Goal: Task Accomplishment & Management: Manage account settings

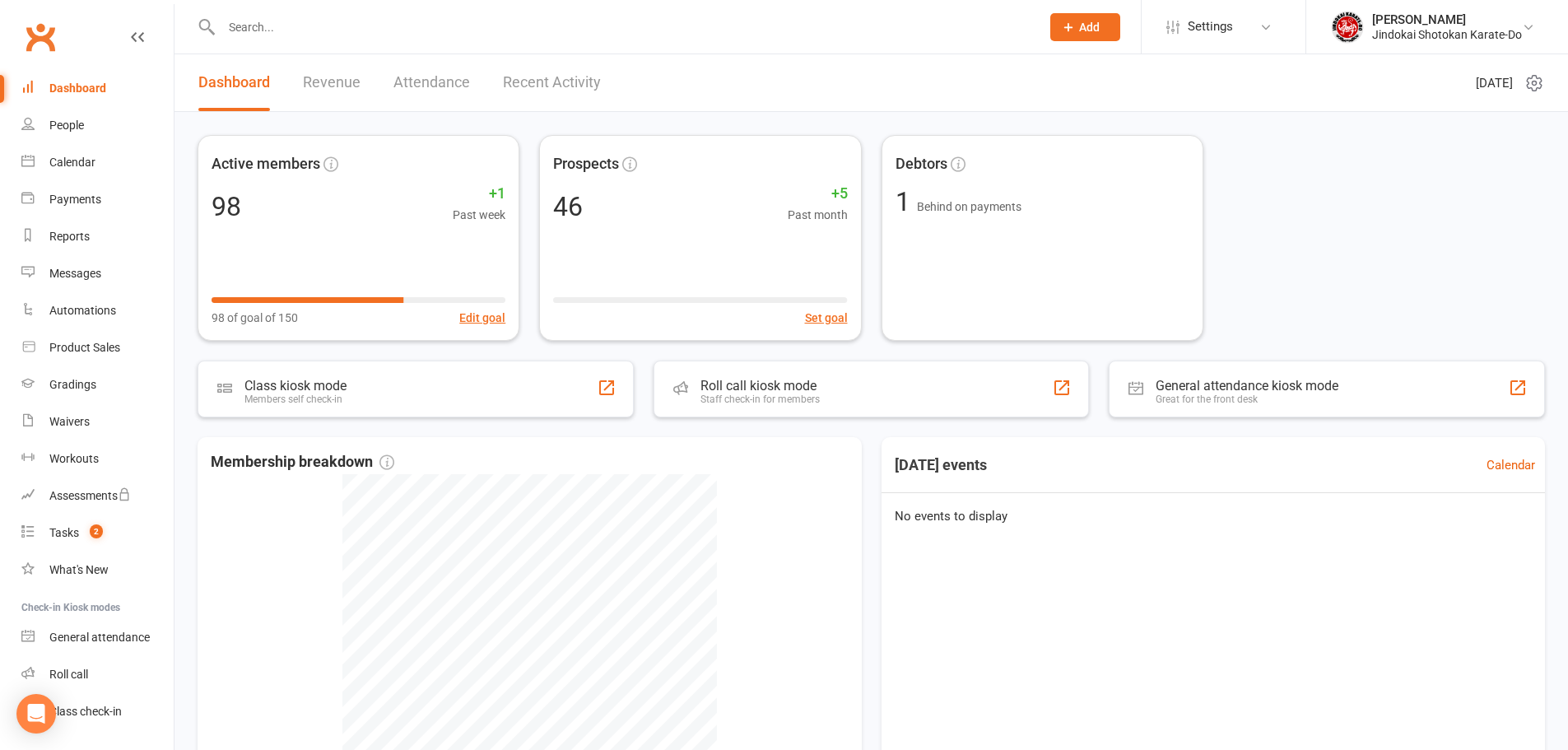
click at [283, 37] on input "text" at bounding box center [623, 27] width 813 height 23
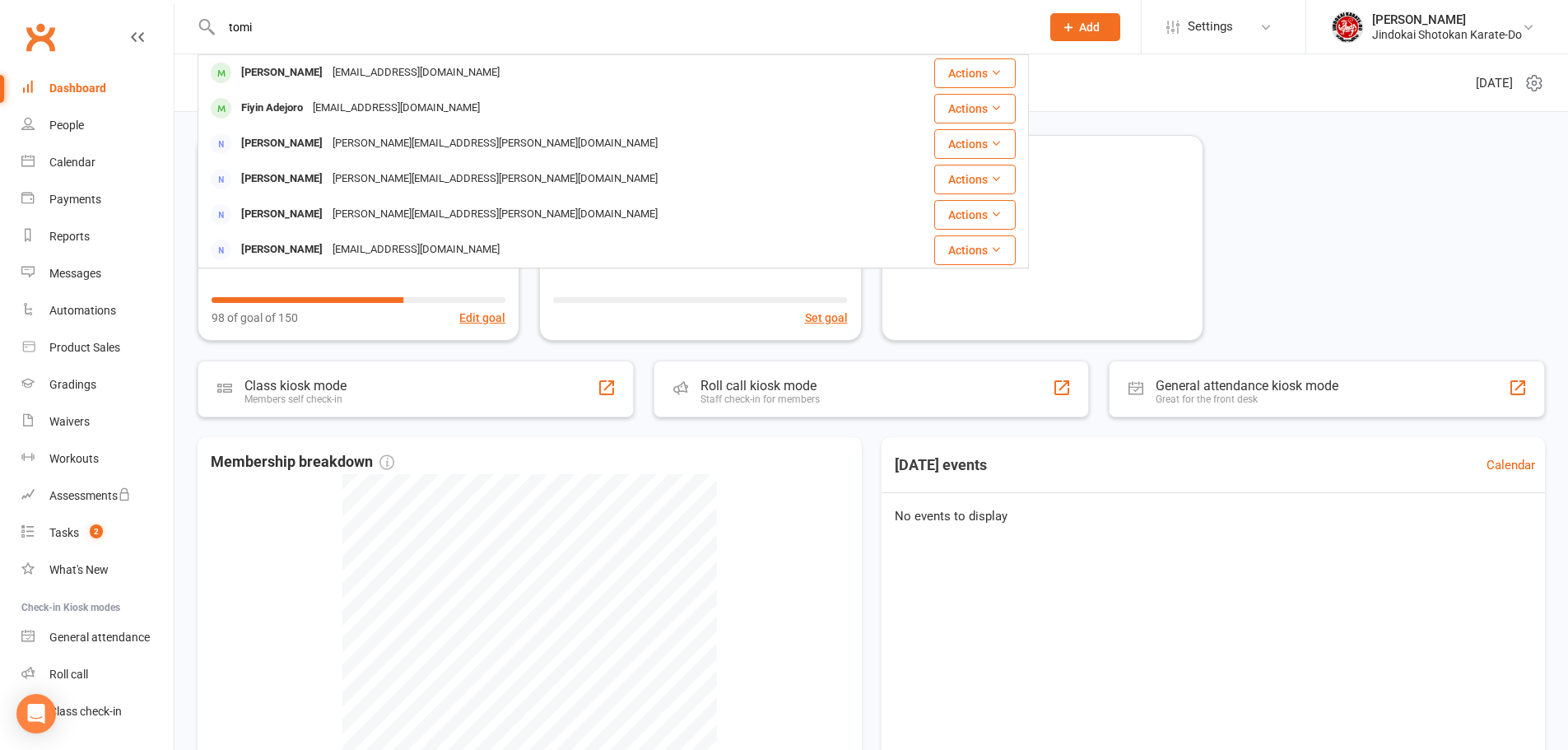
type input "tomi"
click at [271, 67] on div "[PERSON_NAME]" at bounding box center [282, 73] width 92 height 24
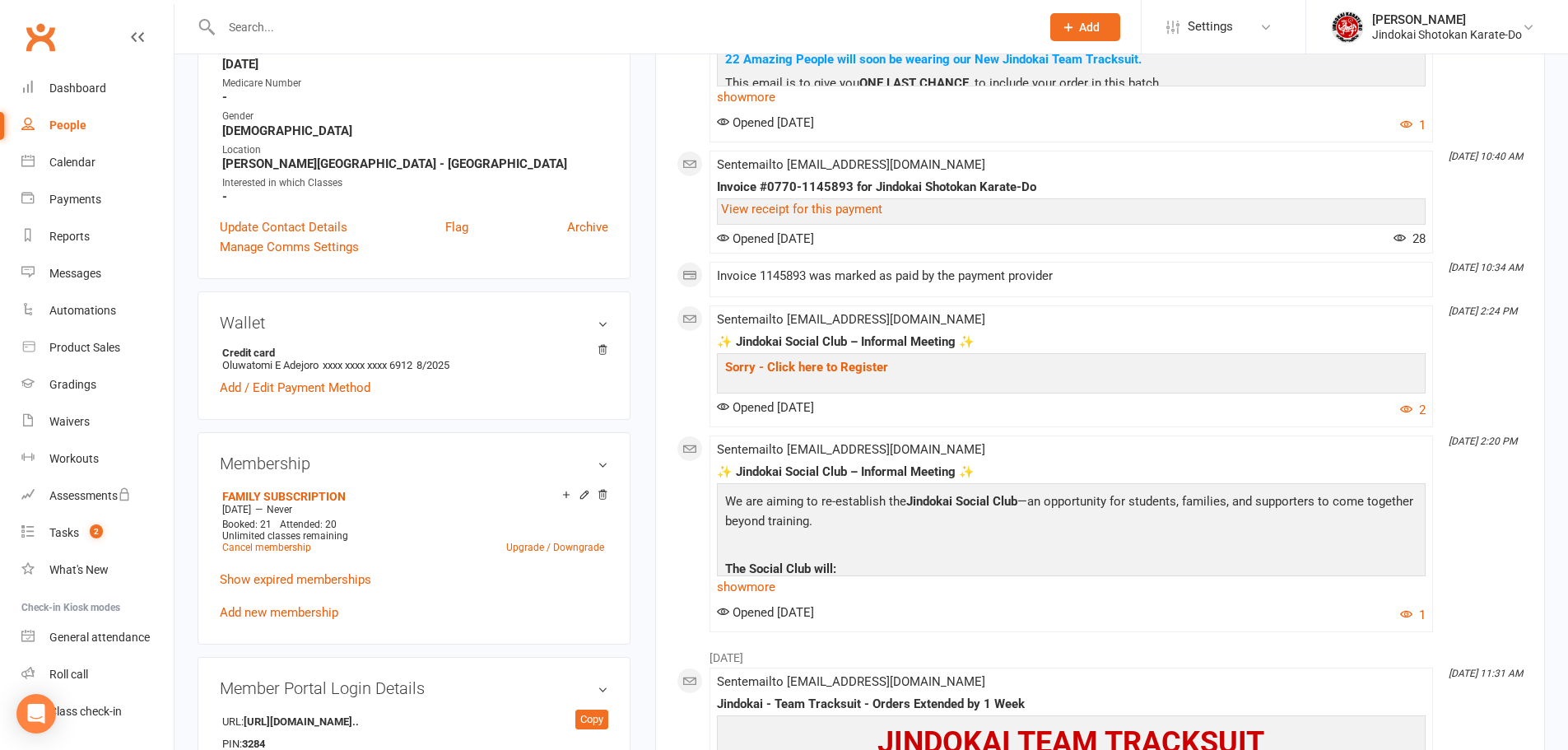
scroll to position [412, 0]
click at [582, 491] on icon at bounding box center [584, 492] width 11 height 11
click at [565, 545] on link "Upgrade / Downgrade" at bounding box center [555, 545] width 98 height 11
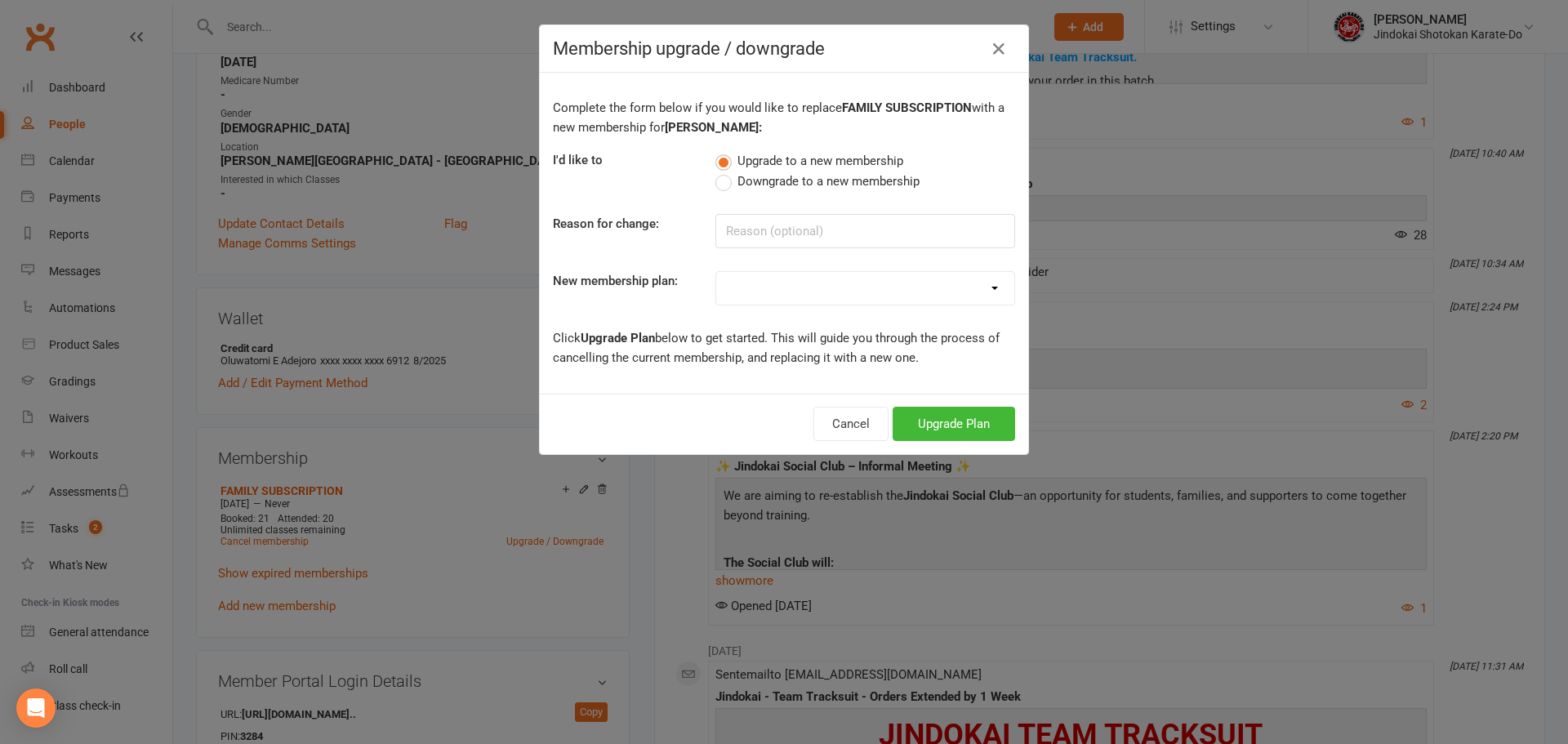
click at [719, 182] on label "Downgrade to a new membership" at bounding box center [818, 181] width 204 height 20
click at [719, 172] on input "Downgrade to a new membership" at bounding box center [721, 172] width 10 height 0
click at [748, 281] on select "INDIVIDUAL SUBSCRIPTION FAMILY SUBSCRIPTION - ADDITIONAL Casual / Cash Payment …" at bounding box center [865, 288] width 298 height 32
select select "2"
click at [716, 272] on select "INDIVIDUAL SUBSCRIPTION FAMILY SUBSCRIPTION - ADDITIONAL Casual / Cash Payment …" at bounding box center [865, 288] width 298 height 32
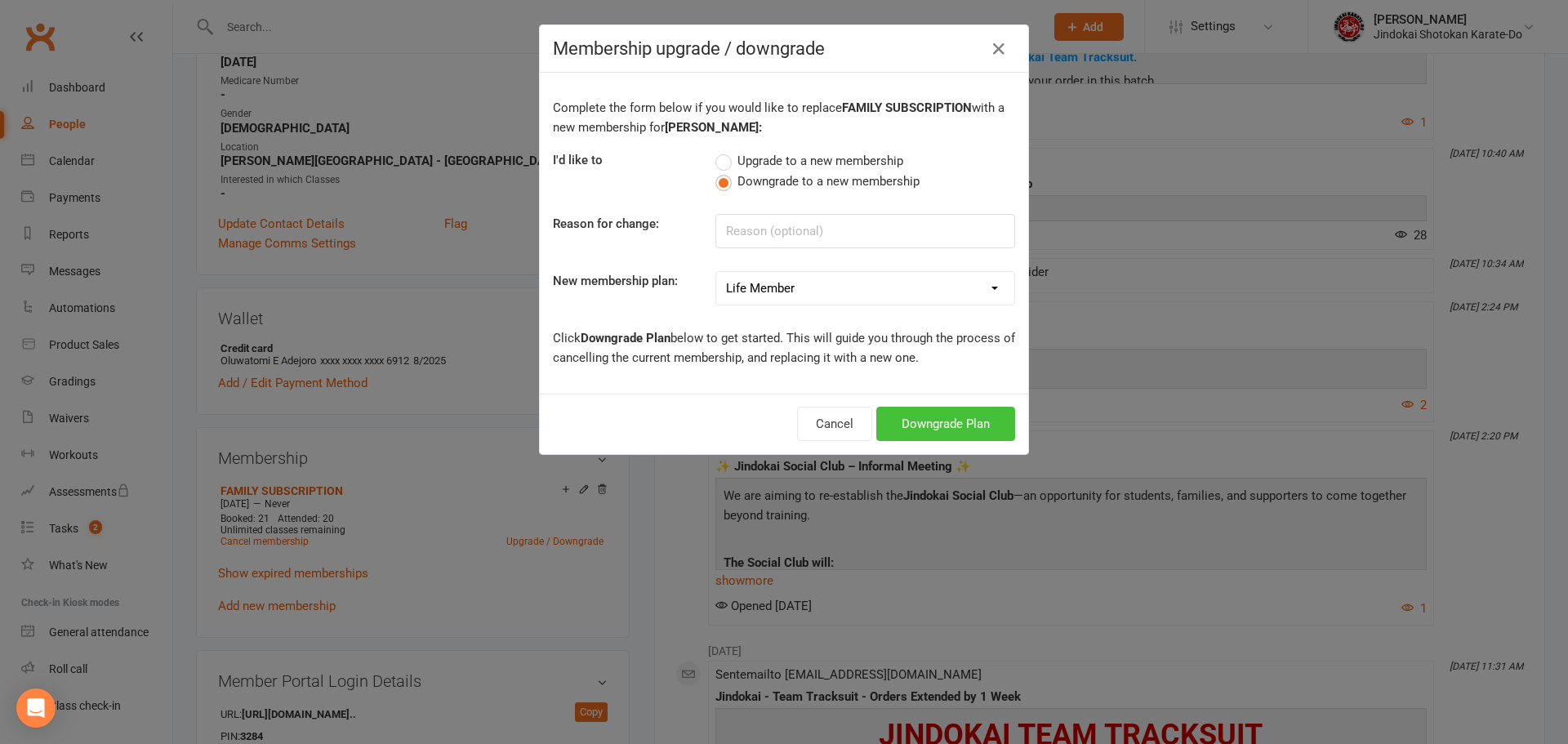
click at [916, 423] on button "Downgrade Plan" at bounding box center [945, 424] width 139 height 34
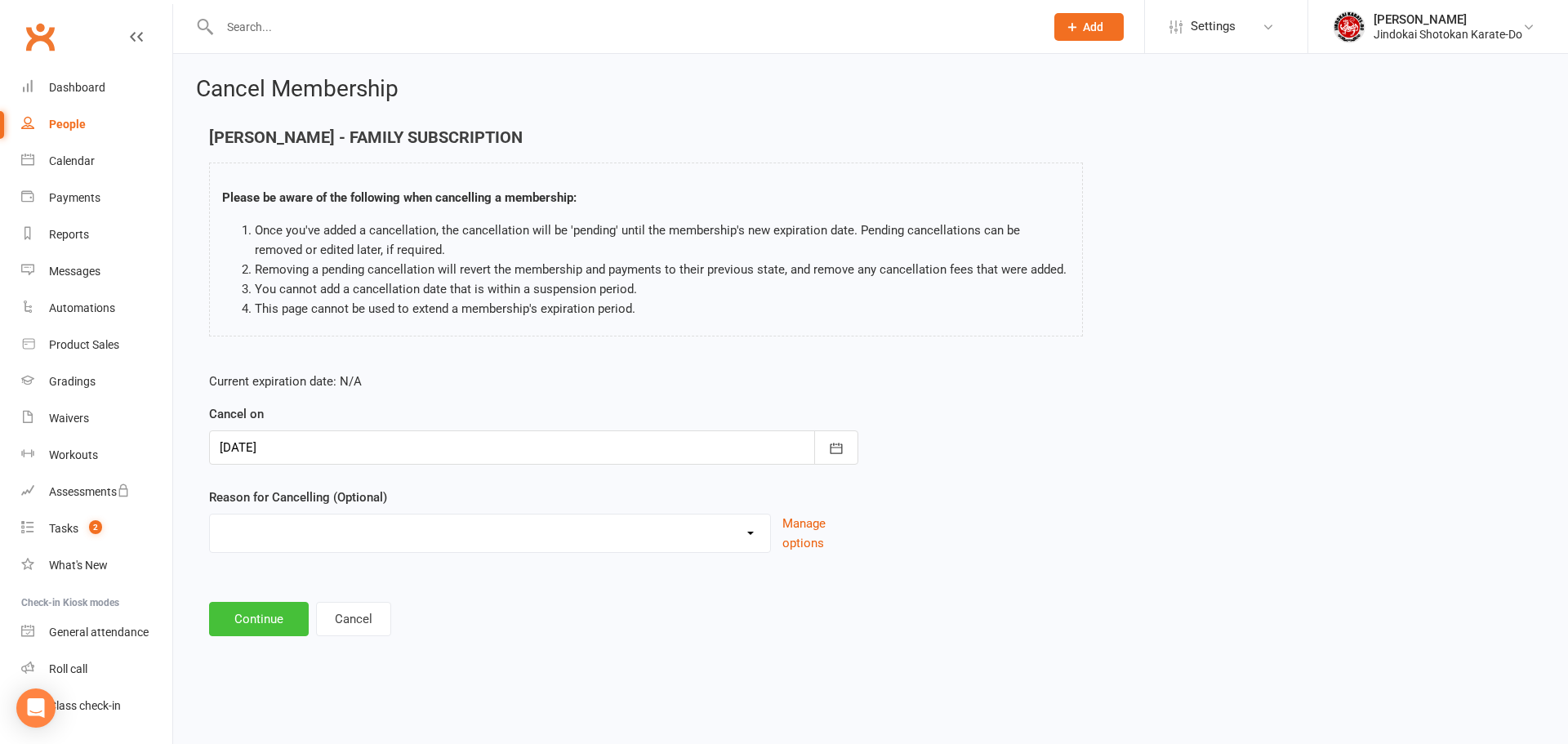
click at [229, 614] on button "Continue" at bounding box center [258, 618] width 99 height 34
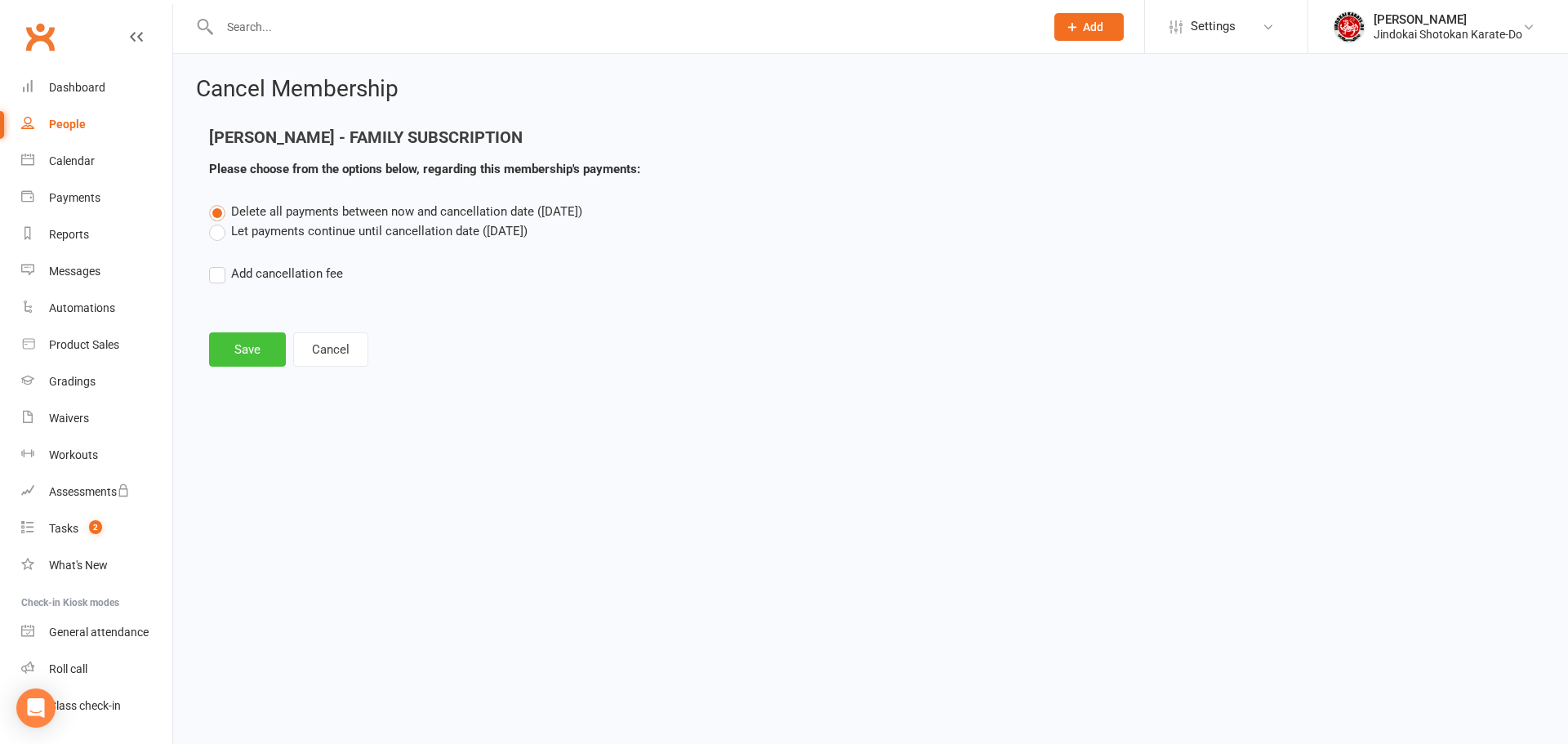
click at [233, 352] on button "Save" at bounding box center [247, 349] width 76 height 34
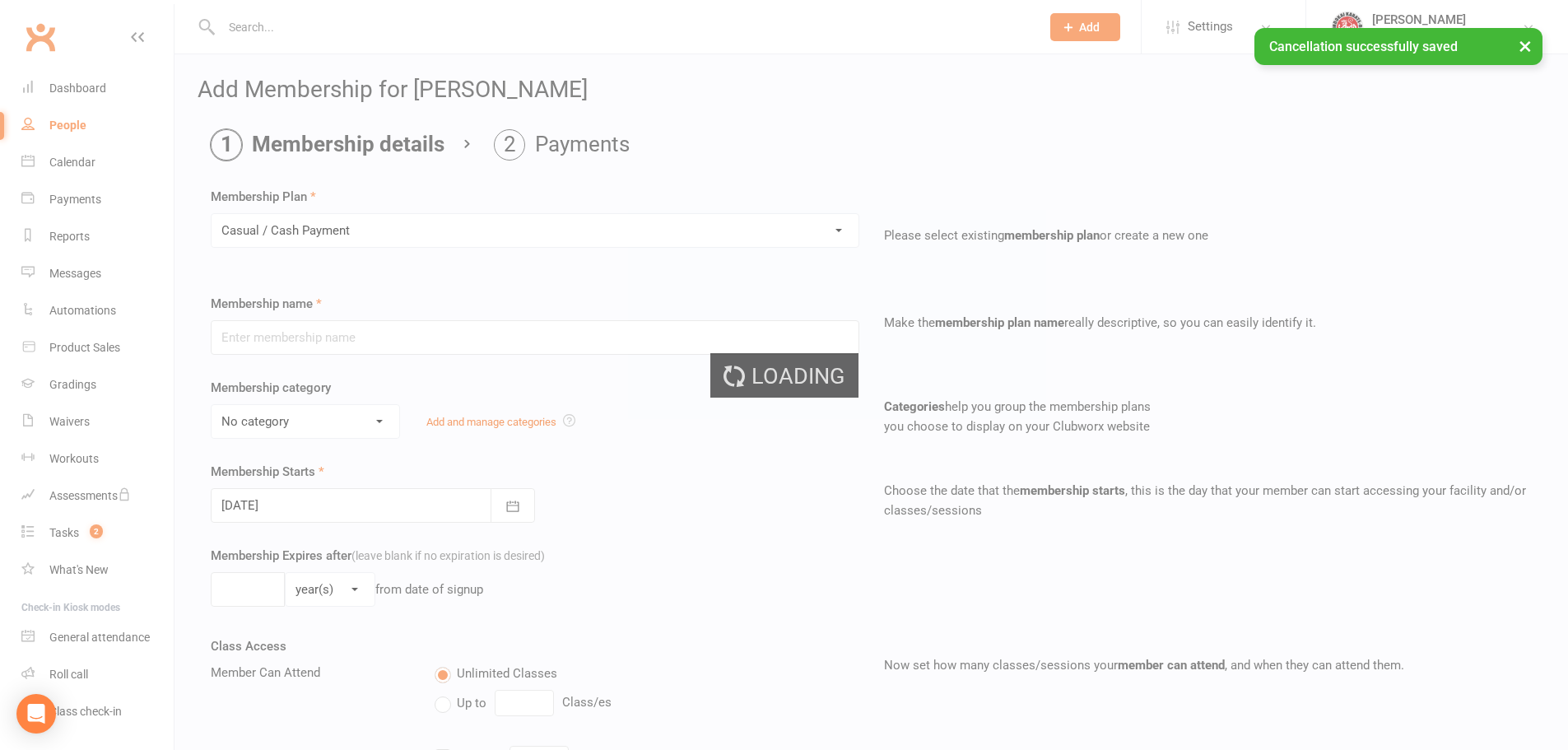
type input "Casual / Cash Payment"
select select "1"
type input "0"
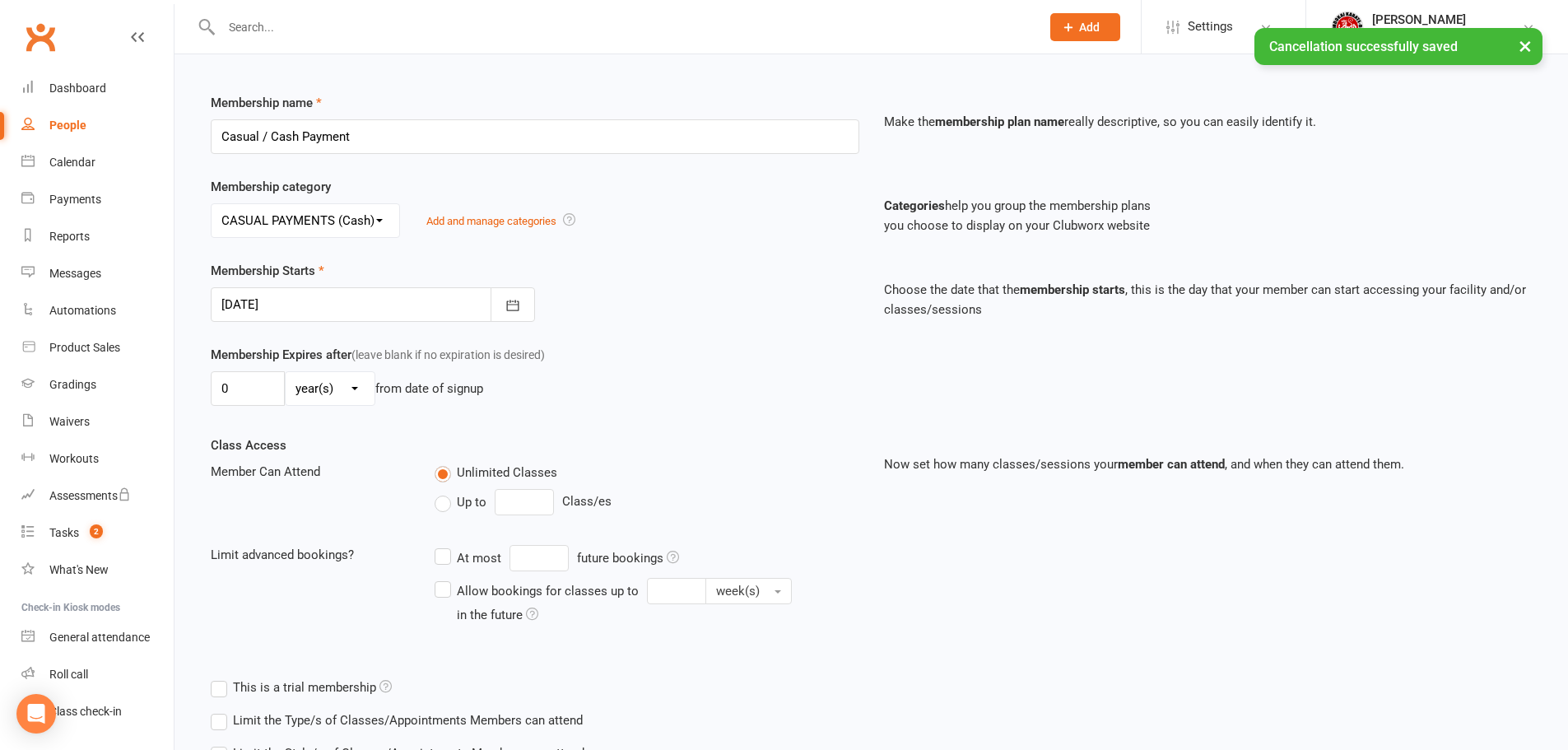
scroll to position [328, 0]
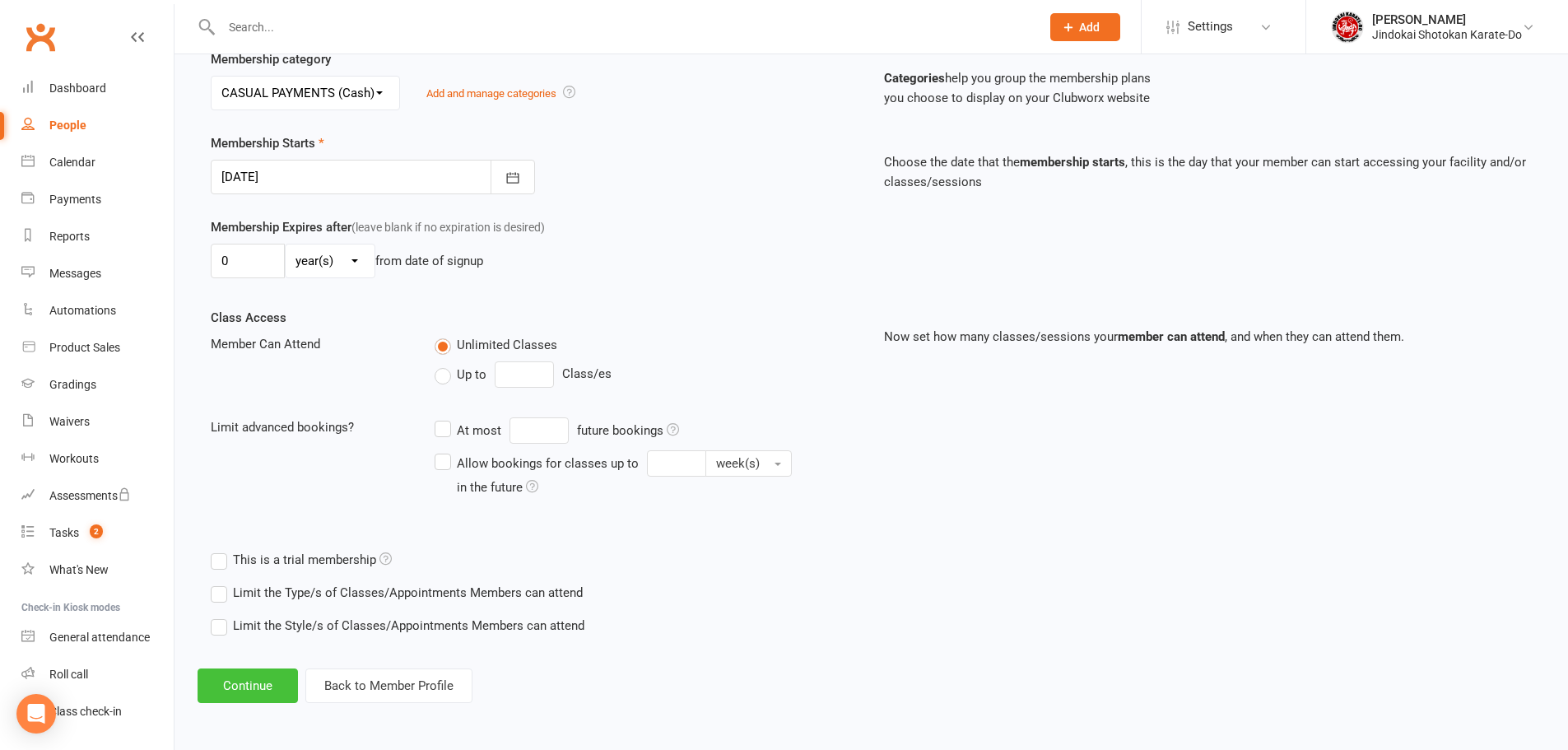
click at [224, 684] on button "Continue" at bounding box center [247, 685] width 100 height 34
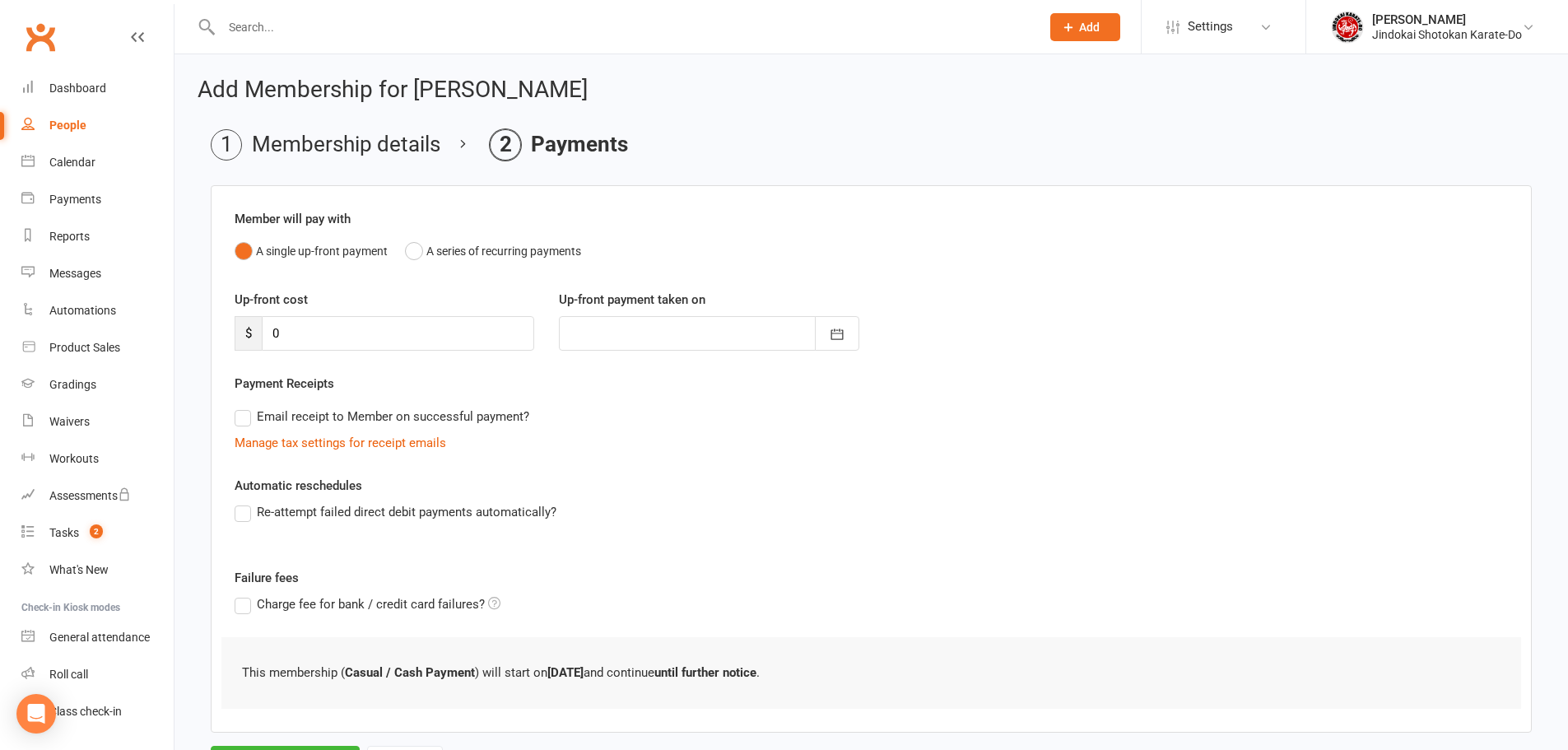
scroll to position [80, 0]
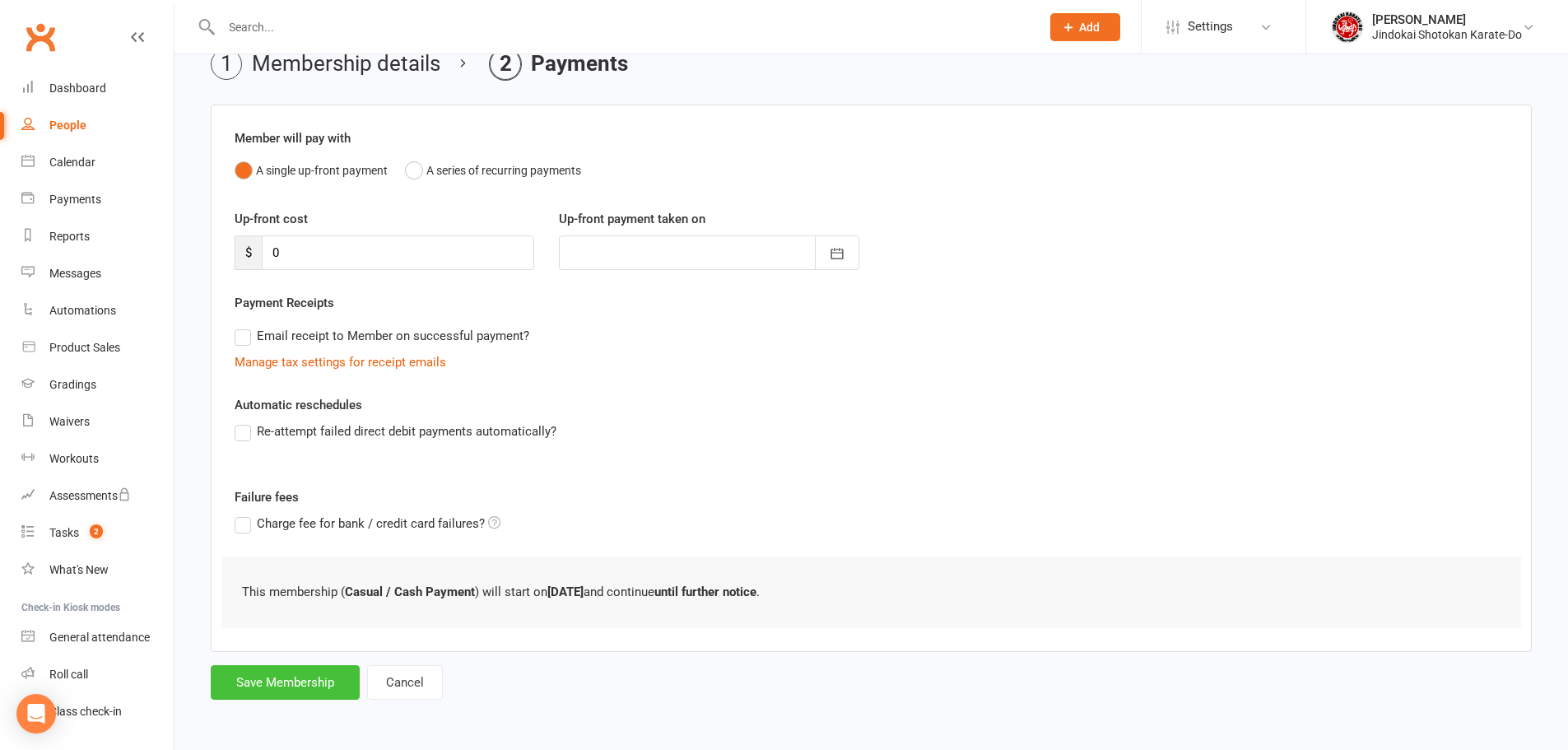
click at [309, 685] on button "Save Membership" at bounding box center [285, 682] width 149 height 34
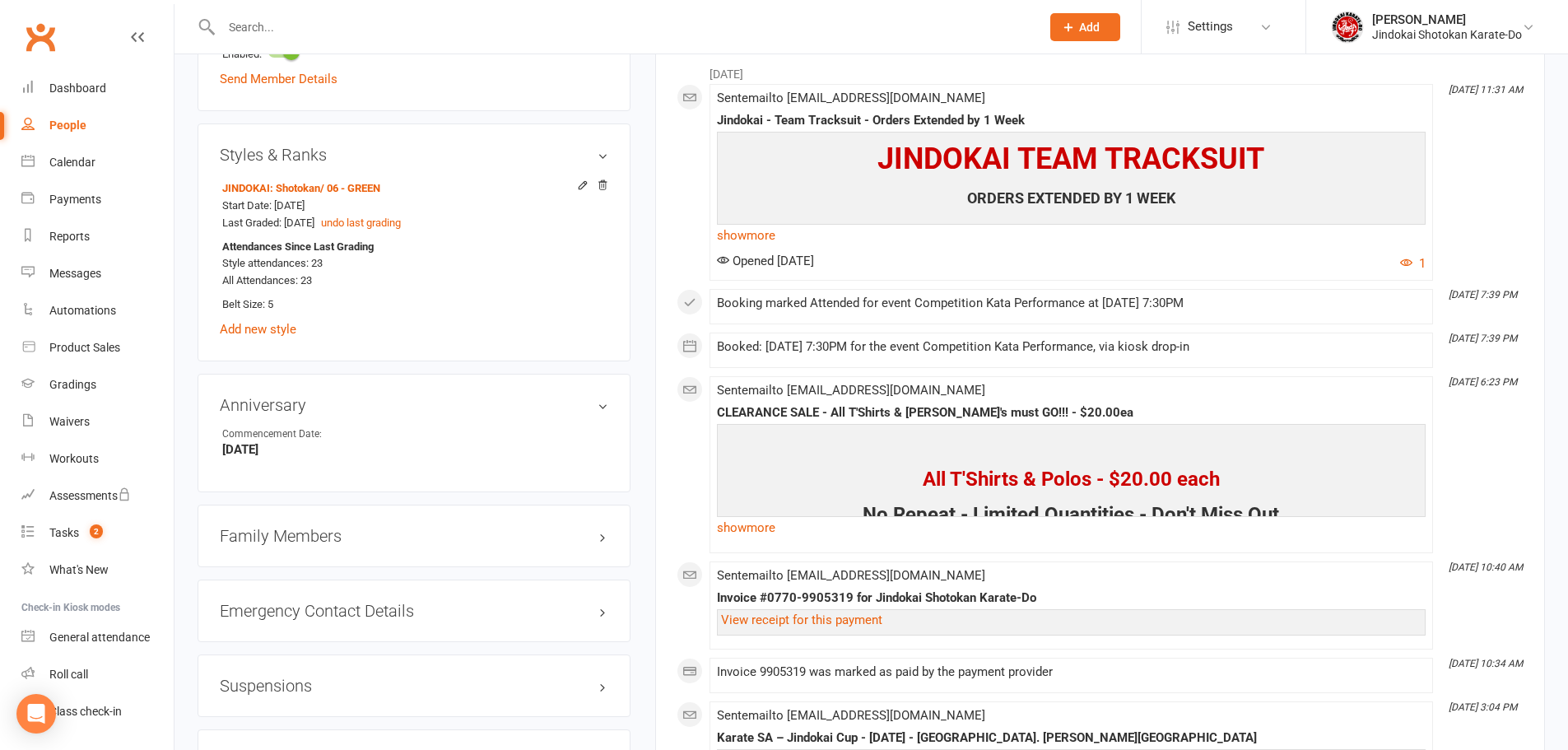
scroll to position [1152, 0]
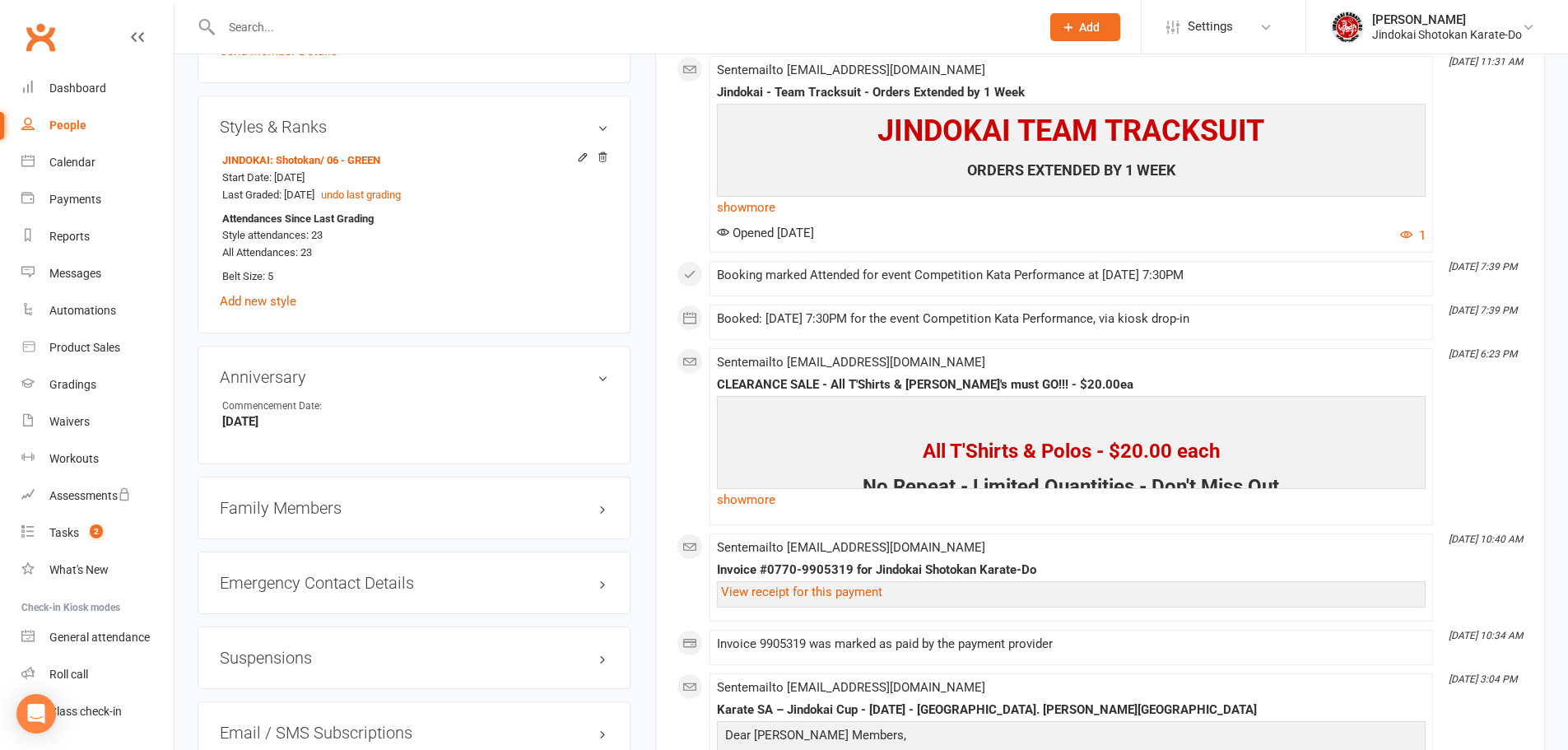
click at [253, 509] on h3 "Family Members" at bounding box center [414, 507] width 389 height 18
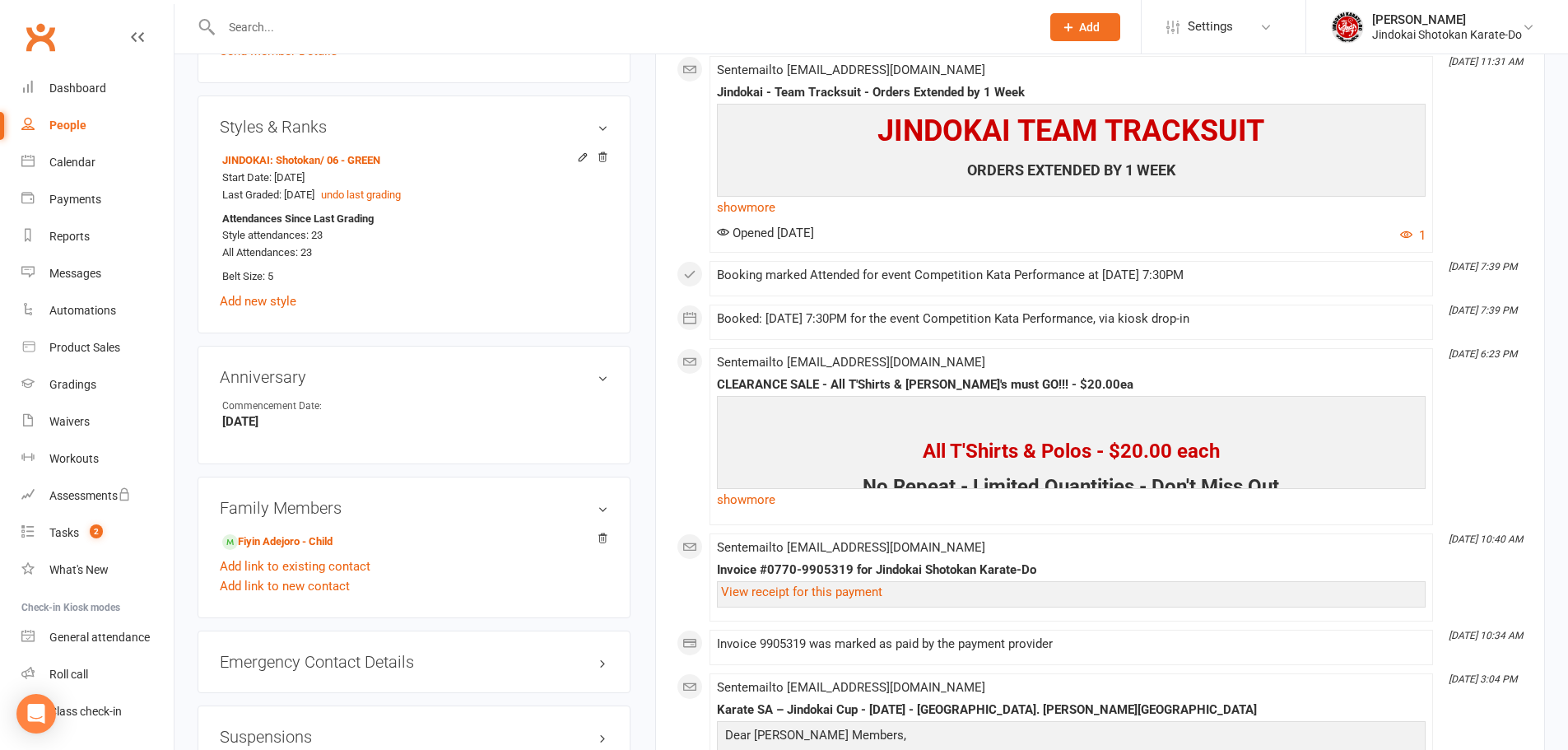
click at [302, 532] on li "Fiyin Adejoro - Child" at bounding box center [414, 540] width 389 height 23
click at [261, 545] on link "Fiyin Adejoro - Child" at bounding box center [277, 542] width 110 height 17
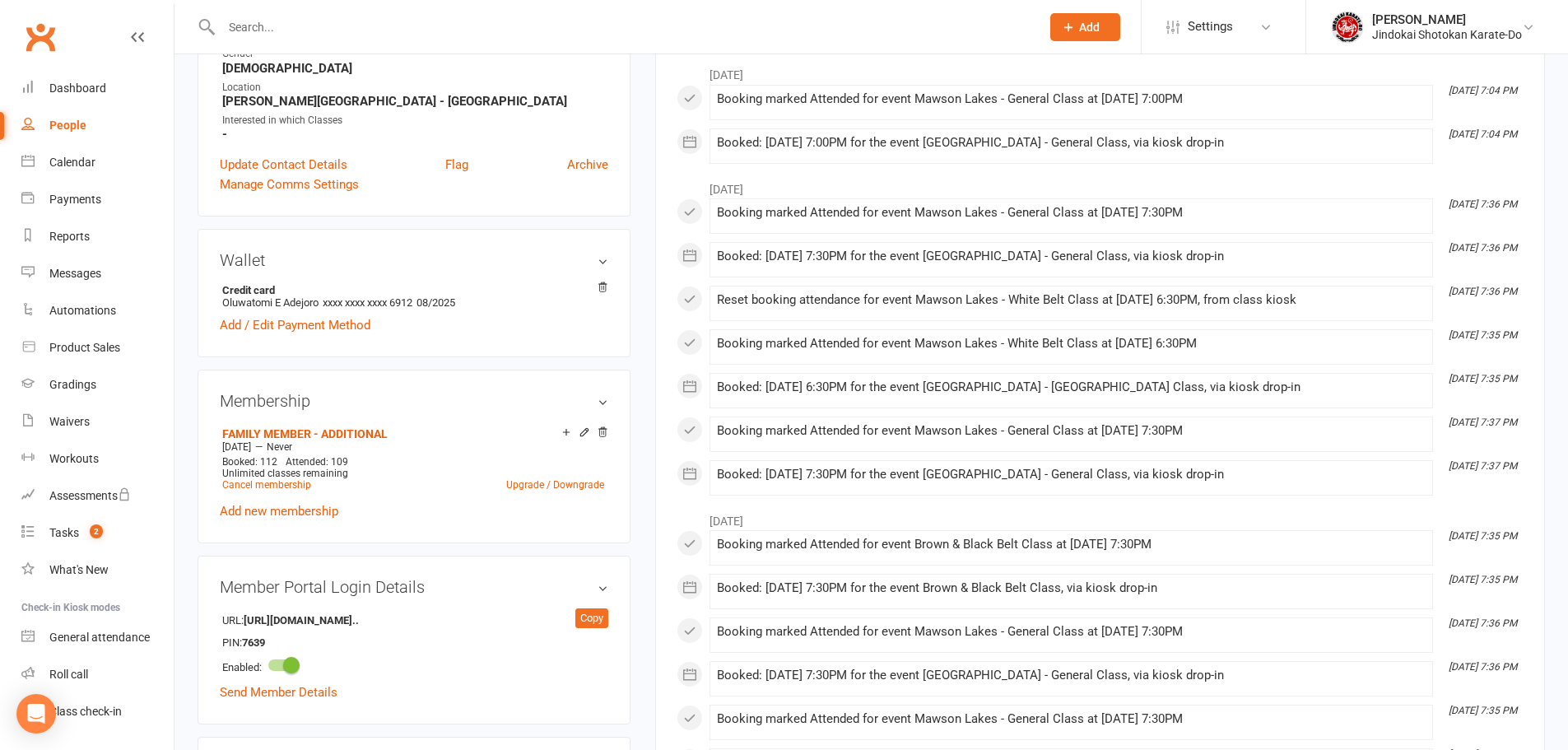
scroll to position [494, 0]
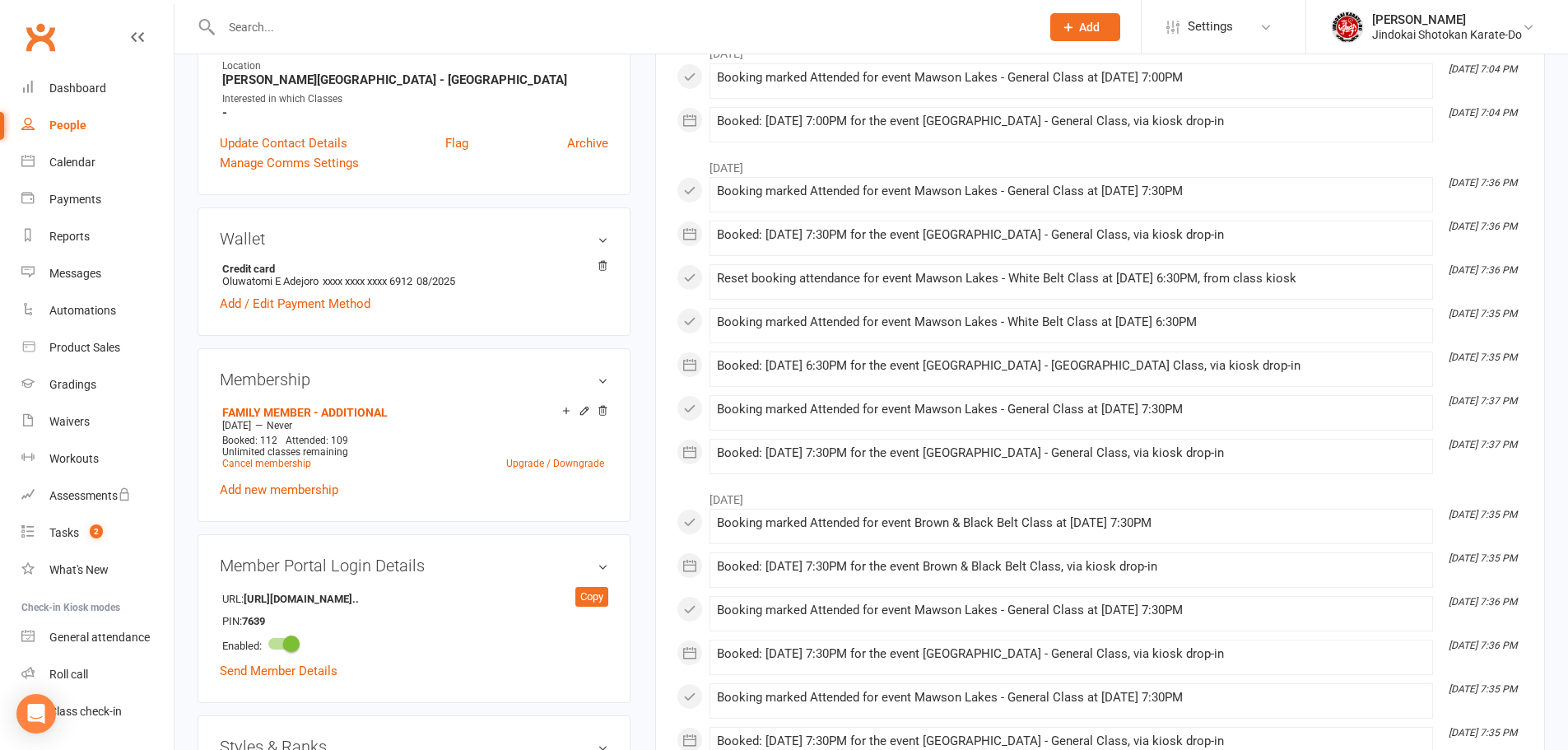
click at [551, 467] on link "Upgrade / Downgrade" at bounding box center [555, 462] width 98 height 11
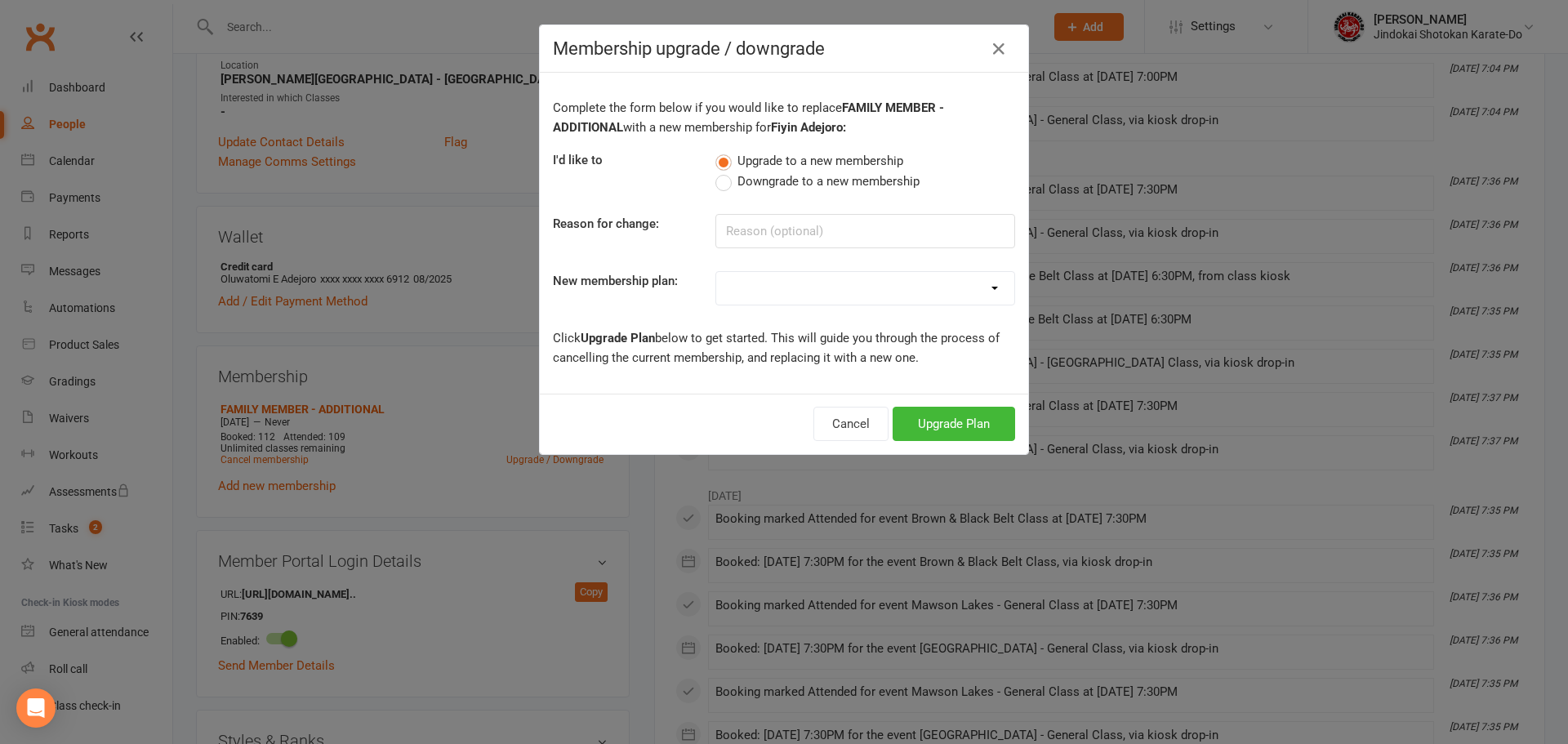
click at [750, 179] on span "Downgrade to a new membership" at bounding box center [829, 180] width 182 height 17
click at [726, 172] on input "Downgrade to a new membership" at bounding box center [721, 172] width 10 height 0
click at [743, 286] on select "INDIVIDUAL SUBSCRIPTION FAMILY SUBSCRIPTION - ADDITIONAL Casual / Cash Payment …" at bounding box center [865, 288] width 298 height 32
select select "2"
click at [716, 272] on select "INDIVIDUAL SUBSCRIPTION FAMILY SUBSCRIPTION - ADDITIONAL Casual / Cash Payment …" at bounding box center [865, 288] width 298 height 32
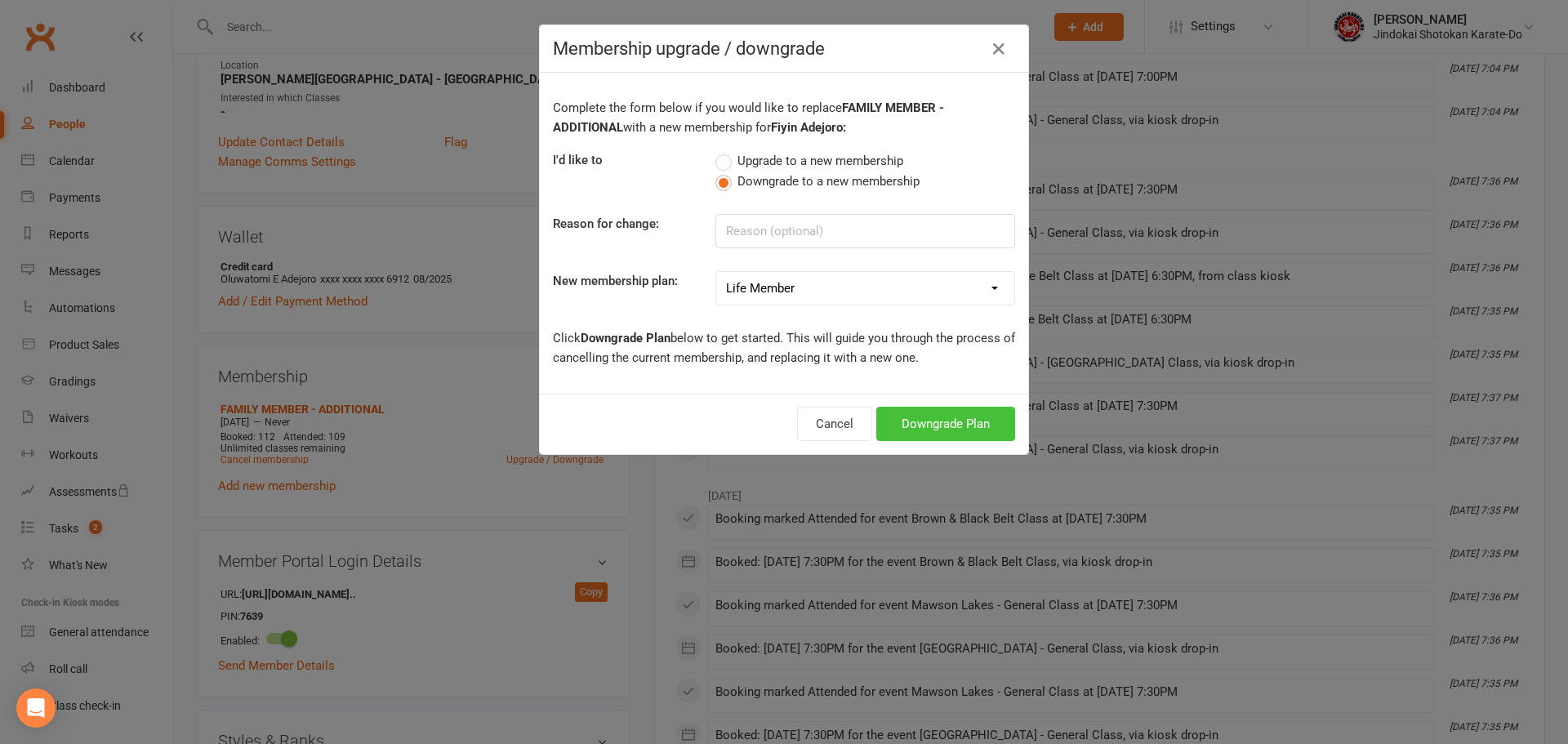
click at [927, 423] on button "Downgrade Plan" at bounding box center [945, 424] width 139 height 34
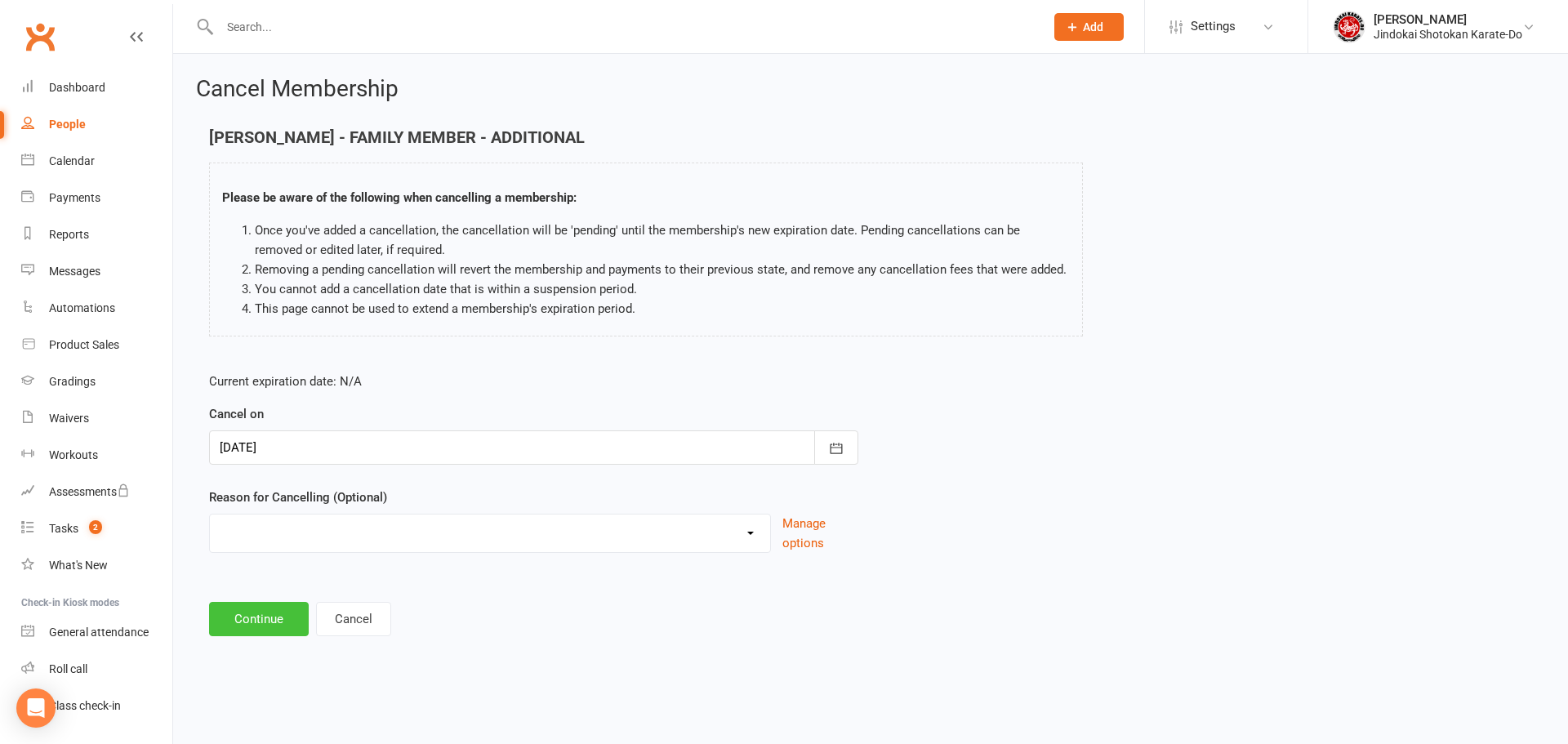
click at [226, 619] on button "Continue" at bounding box center [258, 618] width 99 height 34
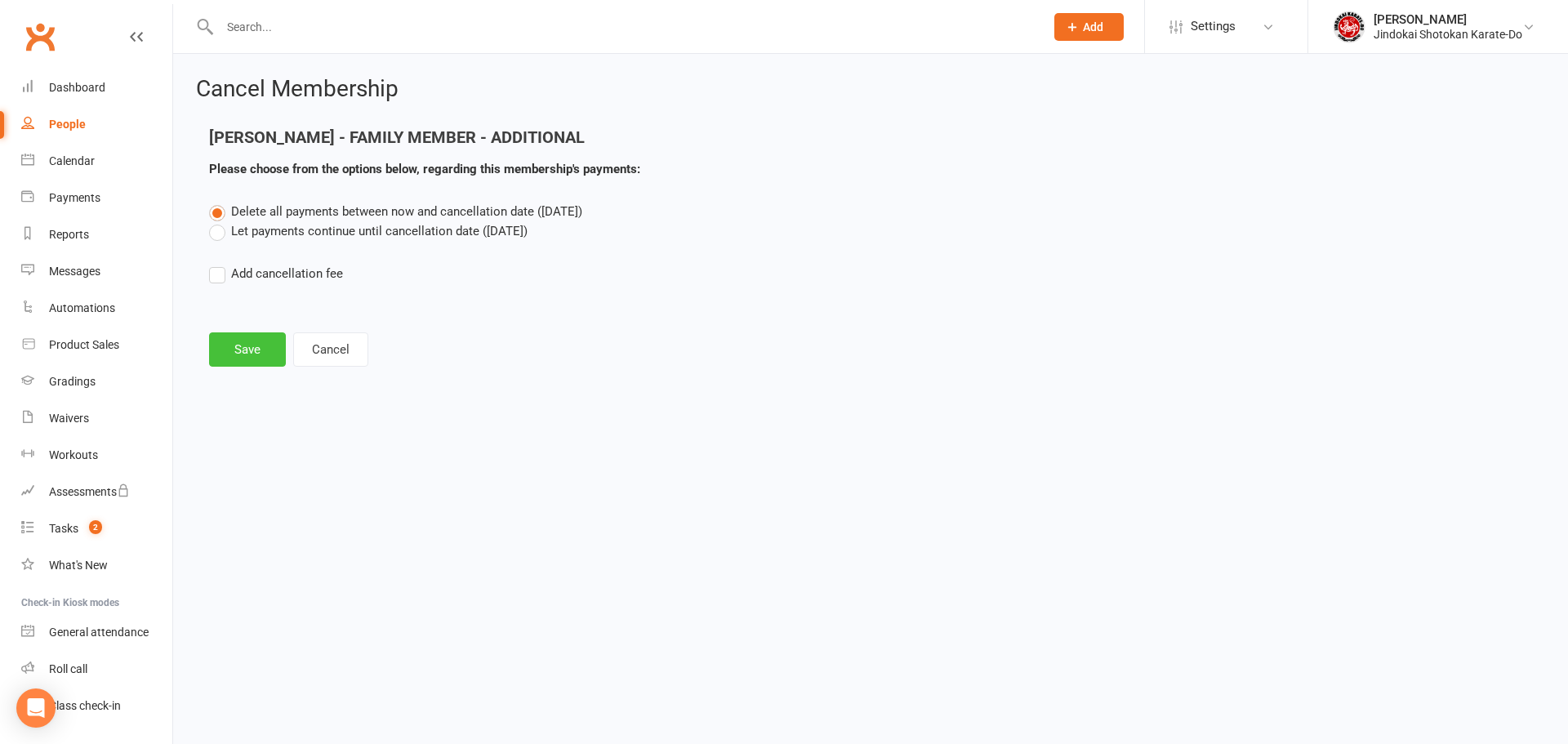
click at [228, 362] on button "Save" at bounding box center [247, 349] width 76 height 34
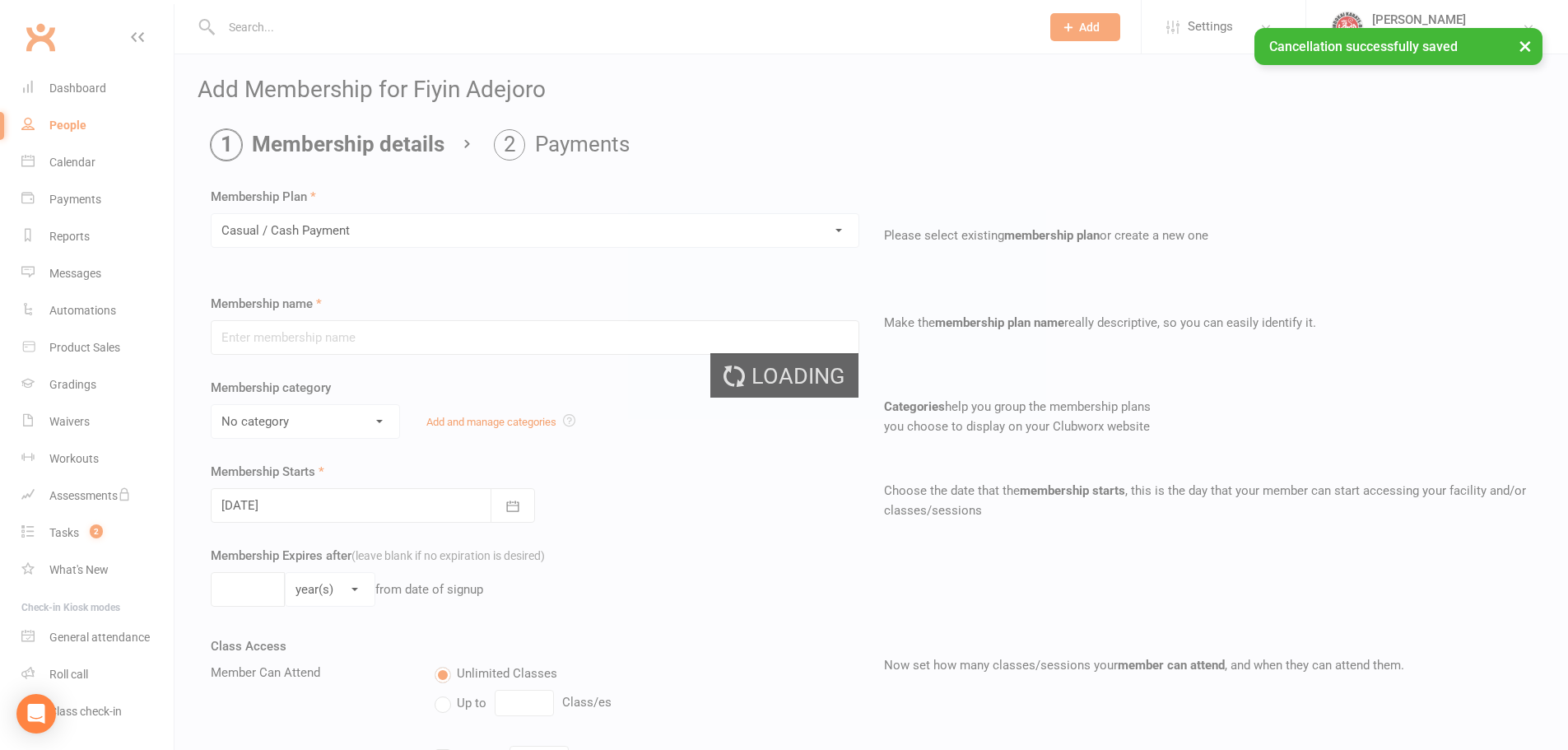
type input "Casual / Cash Payment"
select select "1"
type input "0"
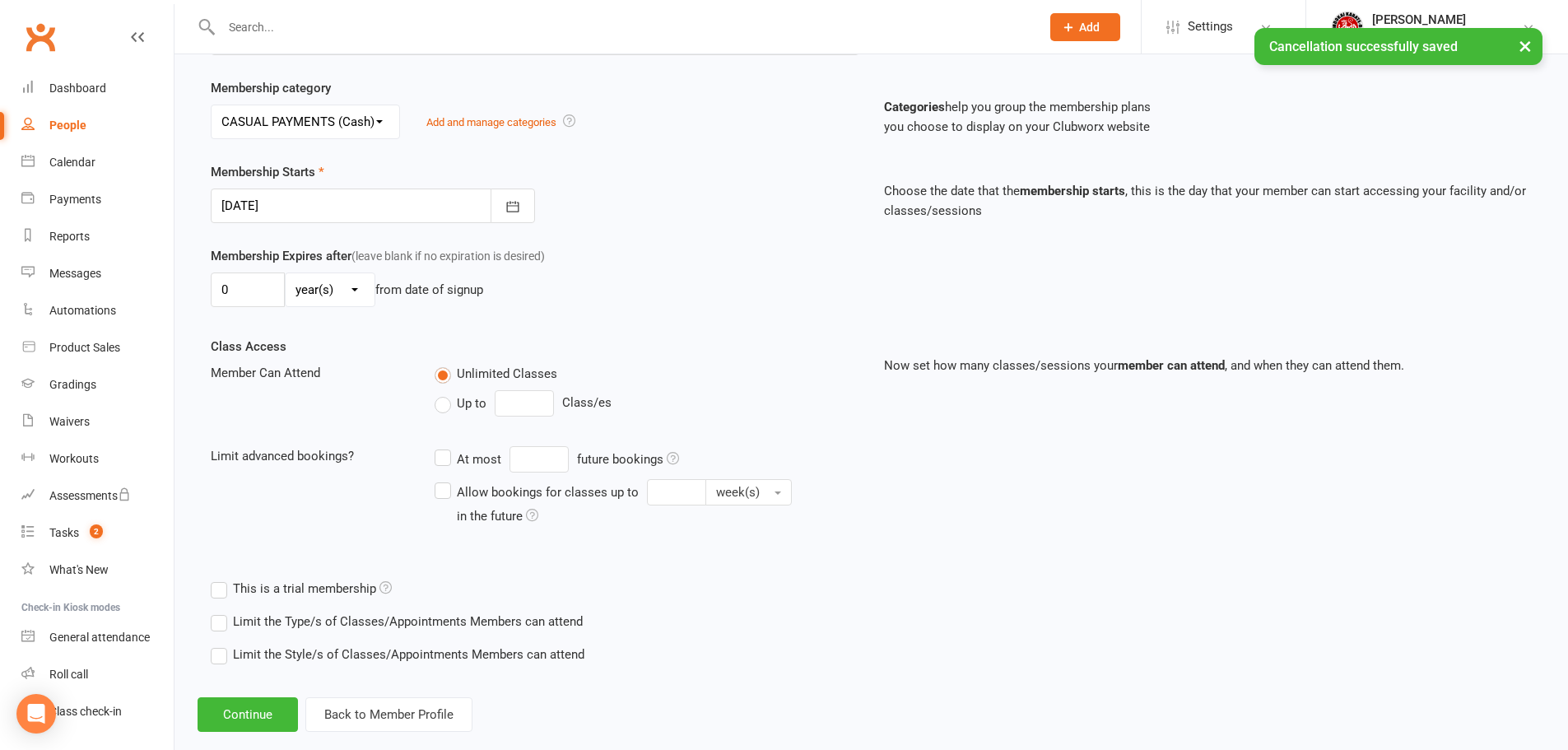
scroll to position [328, 0]
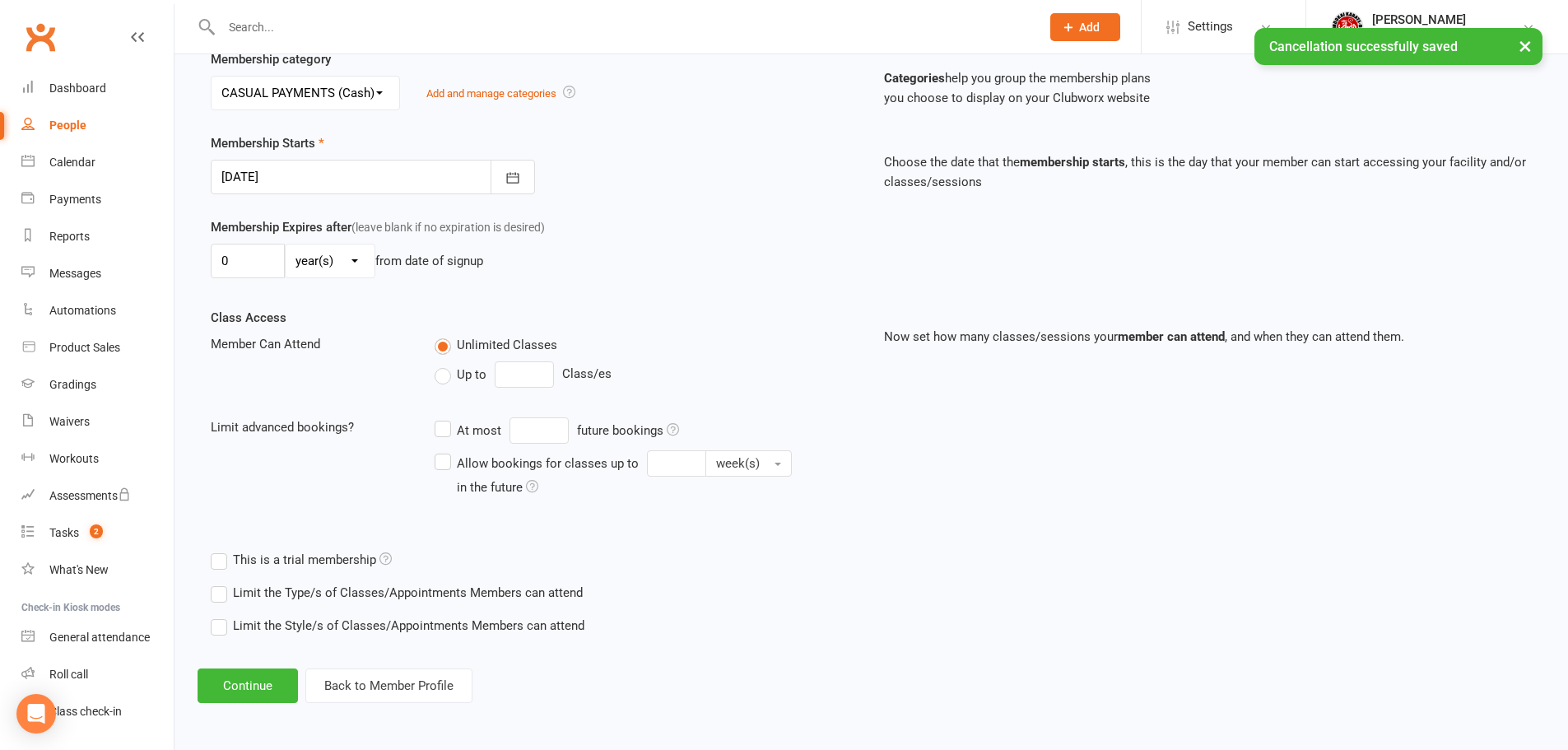
click at [239, 667] on div "Add Membership for Fiyin Adejoro Membership details Payments Membership Plan Se…" at bounding box center [871, 226] width 1393 height 1000
click at [241, 678] on button "Continue" at bounding box center [247, 685] width 100 height 34
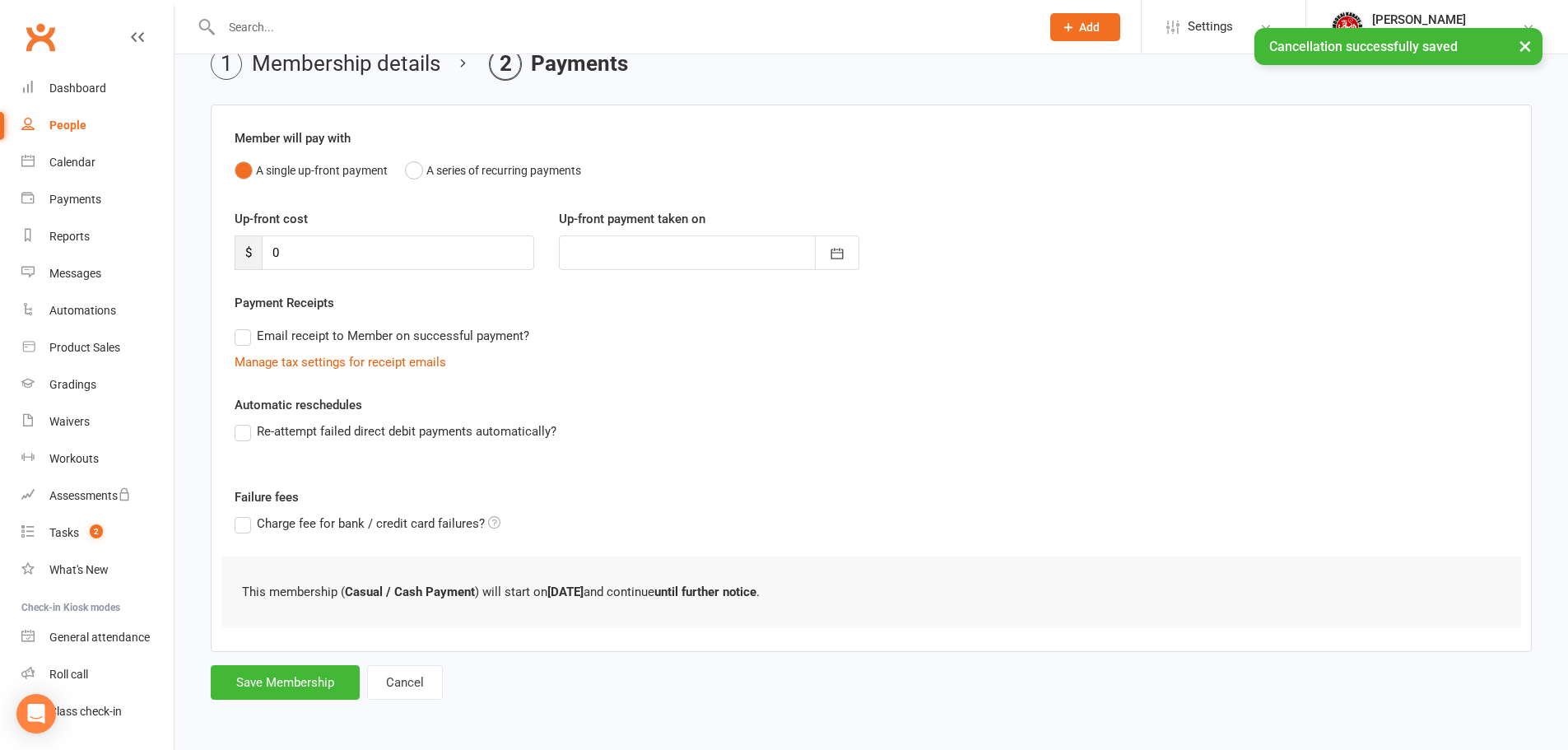
scroll to position [0, 0]
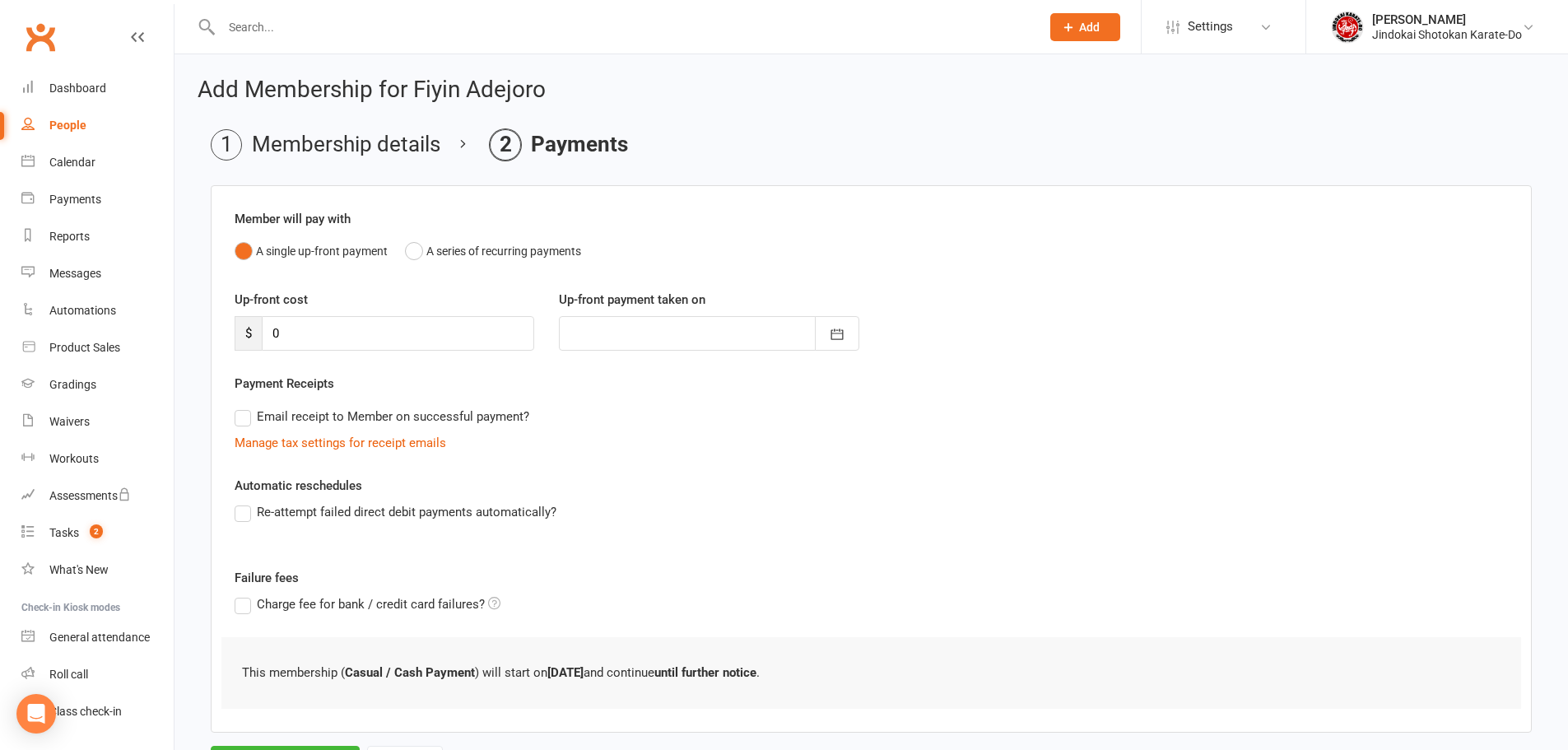
click at [45, 30] on link "Clubworx" at bounding box center [40, 37] width 41 height 41
